Goal: Task Accomplishment & Management: Complete application form

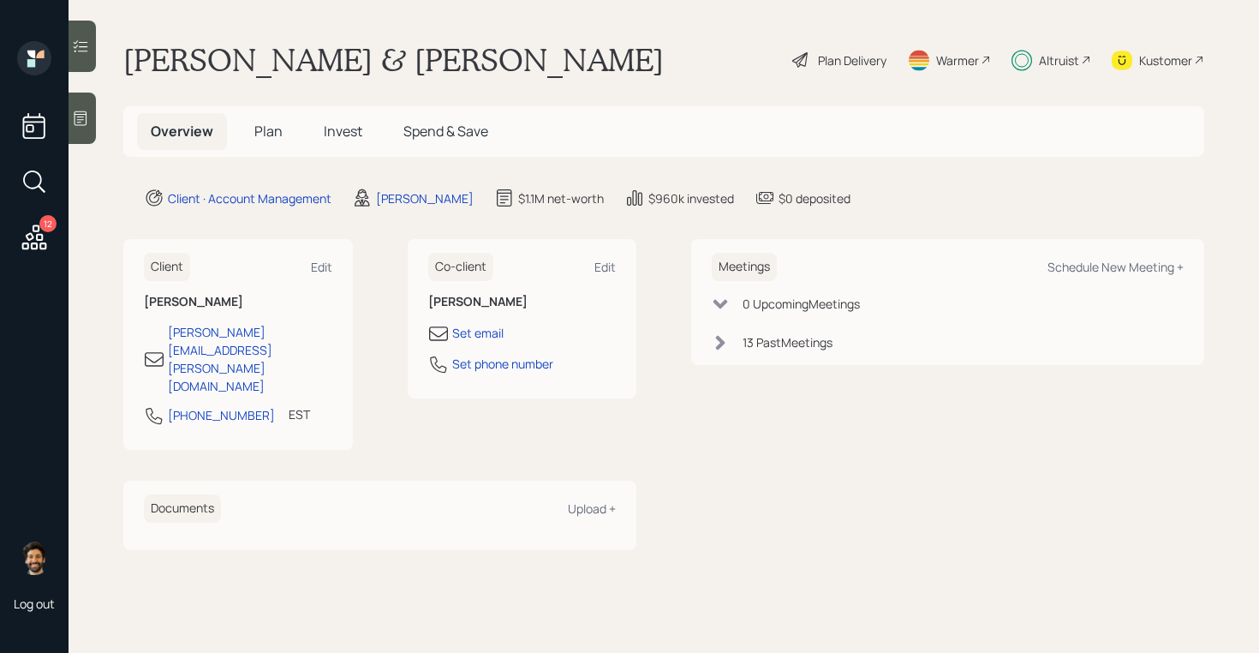
click at [342, 129] on span "Invest" at bounding box center [343, 131] width 39 height 19
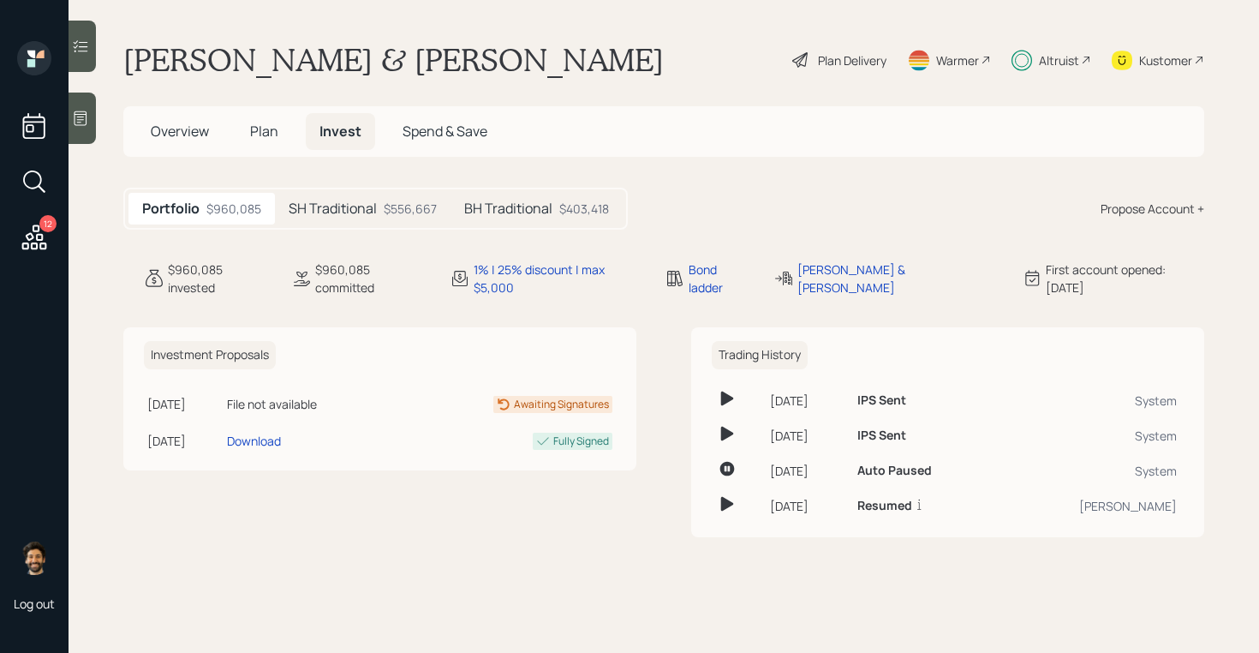
click at [282, 132] on h5 "Plan" at bounding box center [264, 131] width 56 height 37
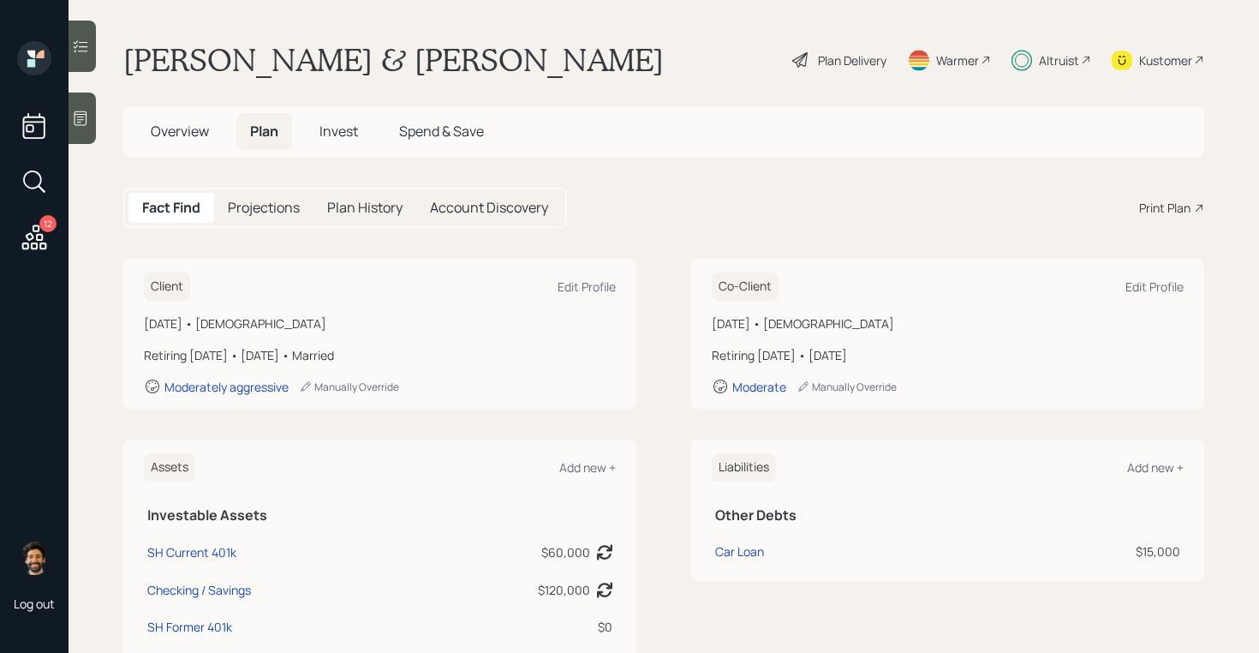
click at [845, 61] on div "Plan Delivery" at bounding box center [852, 60] width 69 height 18
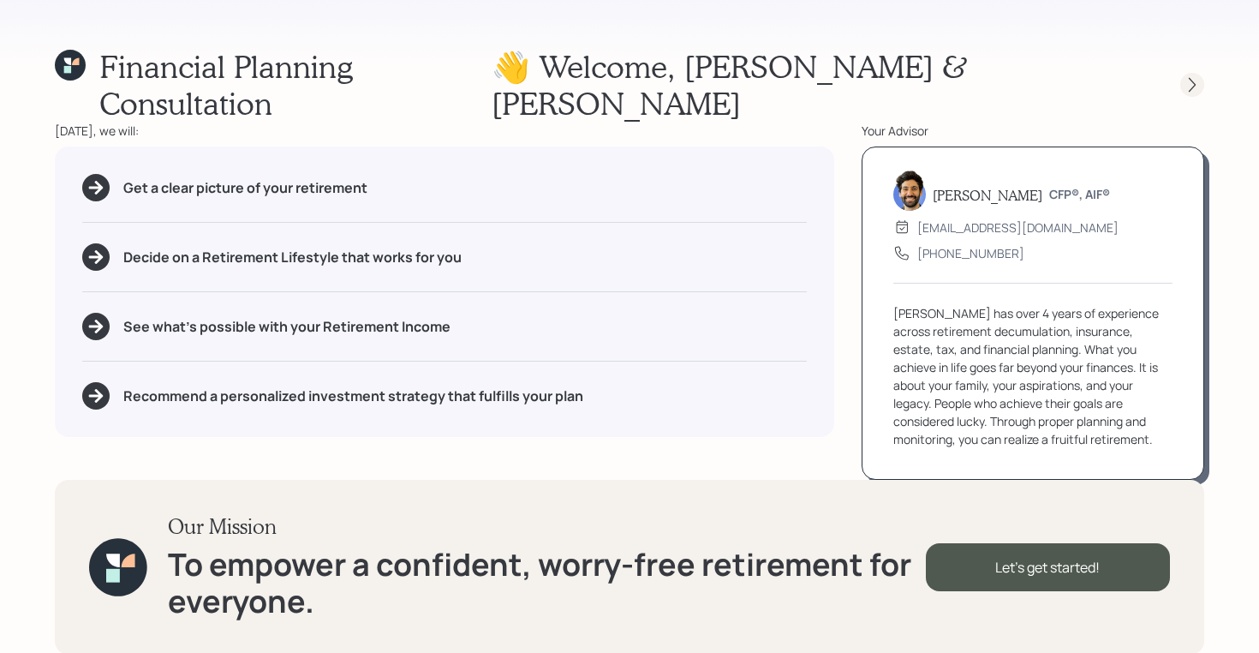
click at [1192, 76] on icon at bounding box center [1192, 84] width 17 height 17
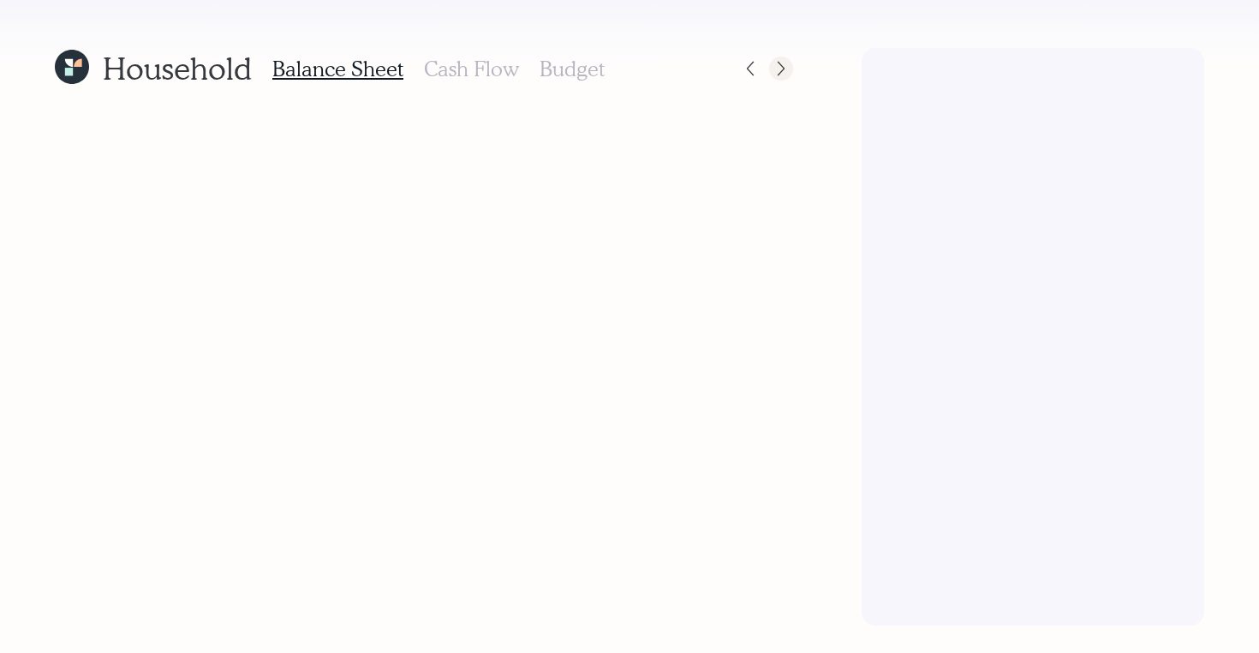
click at [782, 68] on icon at bounding box center [781, 68] width 17 height 17
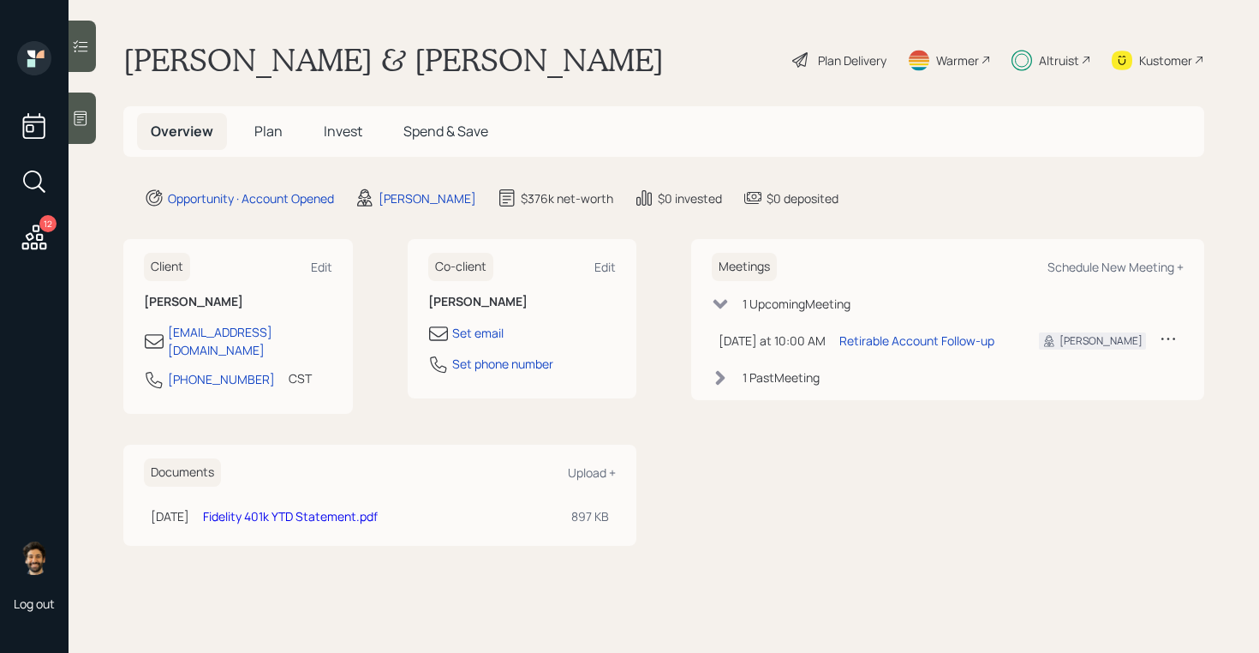
click at [259, 126] on span "Plan" at bounding box center [268, 131] width 28 height 19
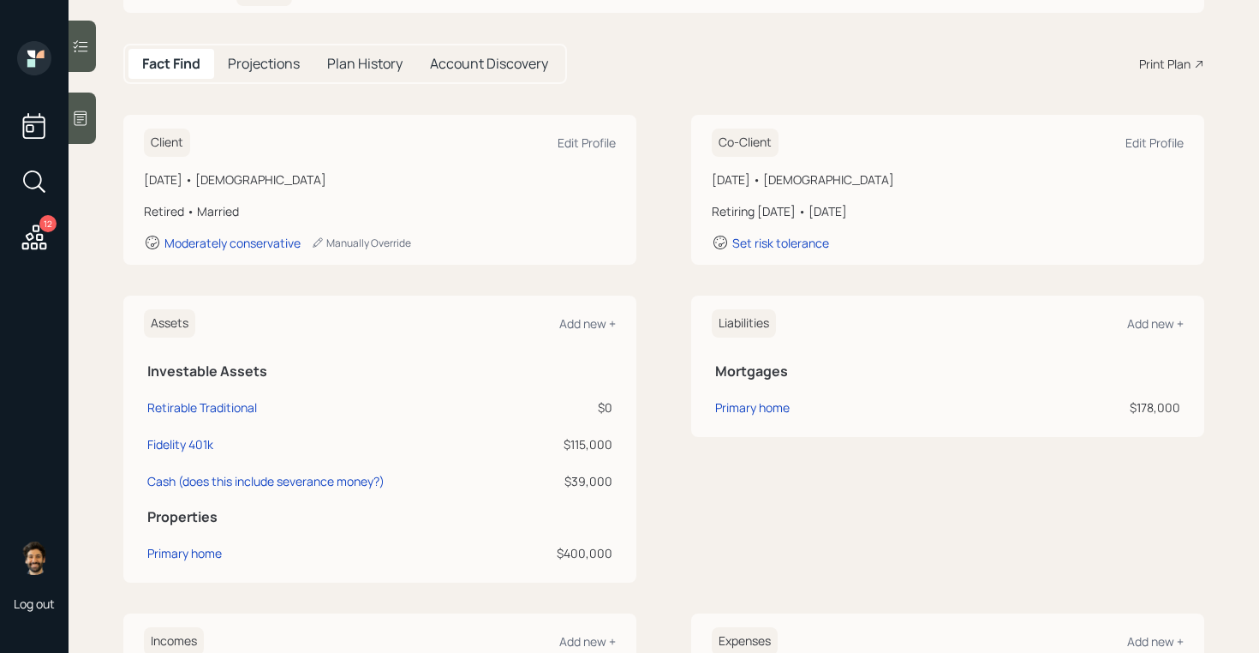
scroll to position [152, 0]
